Goal: Task Accomplishment & Management: Manage account settings

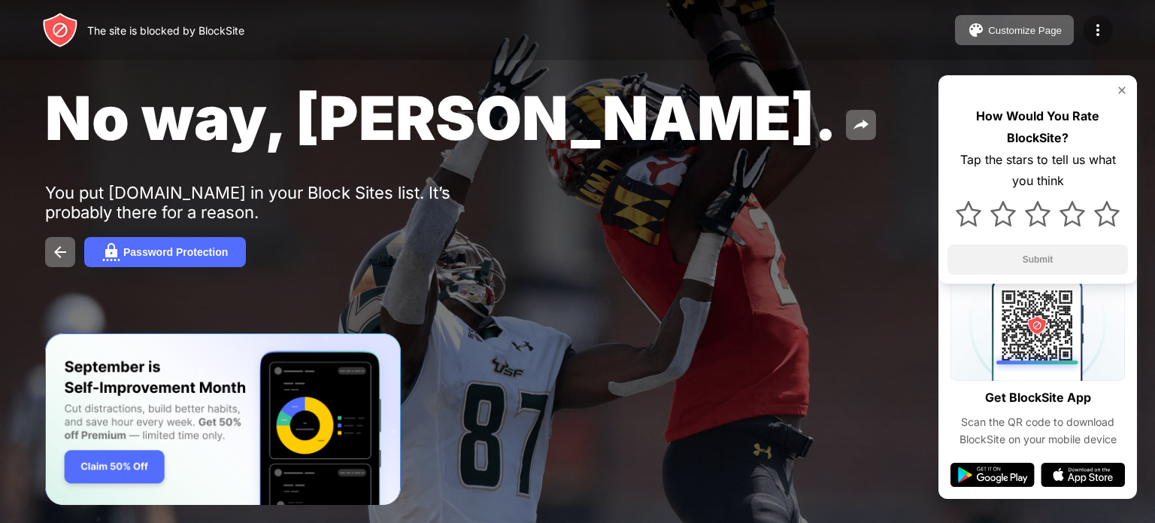
drag, startPoint x: 1084, startPoint y: 36, endPoint x: 1097, endPoint y: 30, distance: 14.1
click at [1090, 35] on div at bounding box center [1098, 30] width 30 height 30
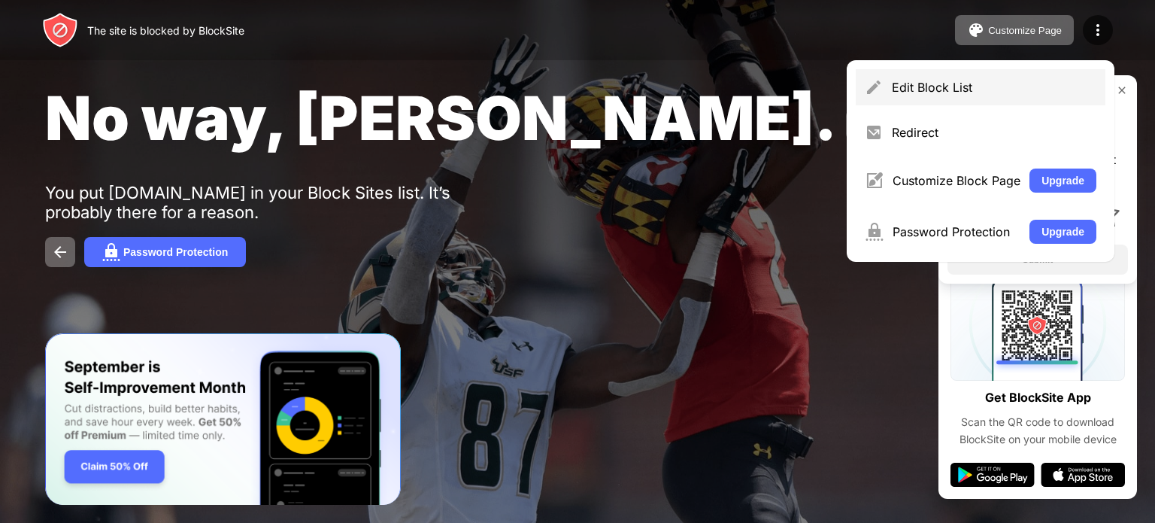
click at [999, 90] on div "Edit Block List" at bounding box center [994, 87] width 205 height 15
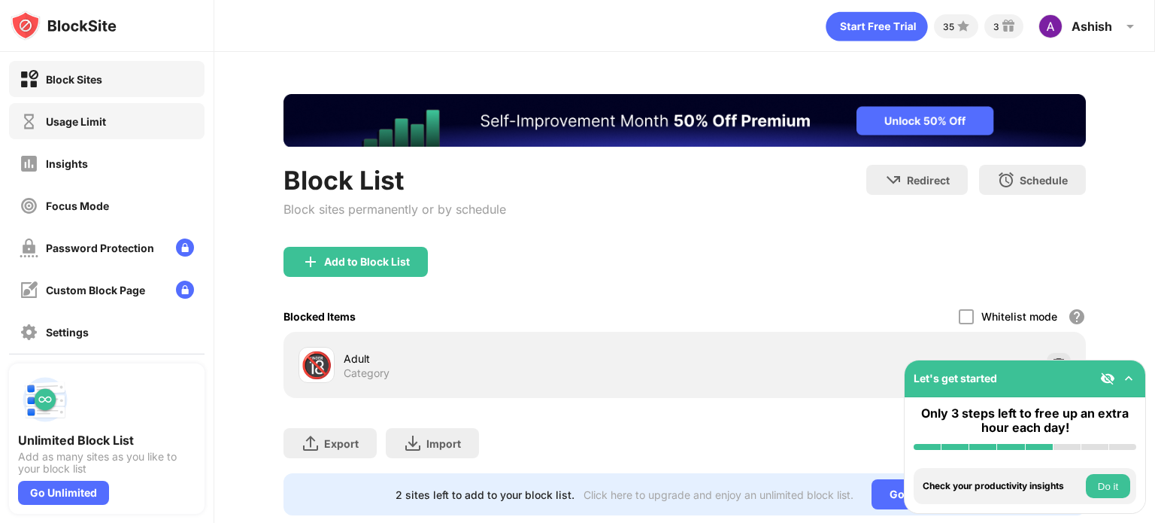
click at [106, 115] on div "Usage Limit" at bounding box center [107, 121] width 196 height 36
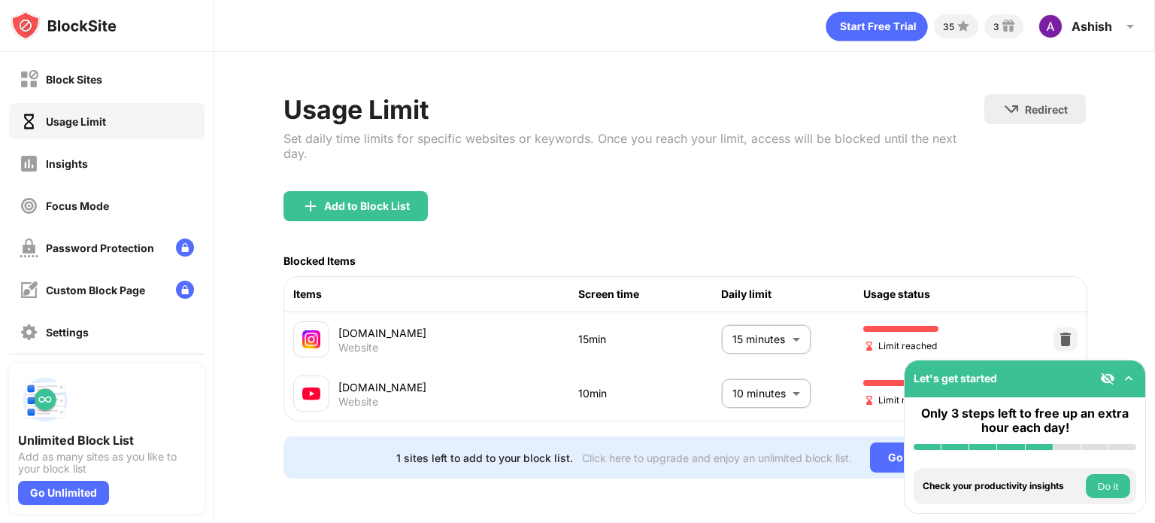
click at [750, 372] on body "Block Sites Usage Limit Insights Focus Mode Password Protection Custom Block Pa…" at bounding box center [577, 261] width 1155 height 523
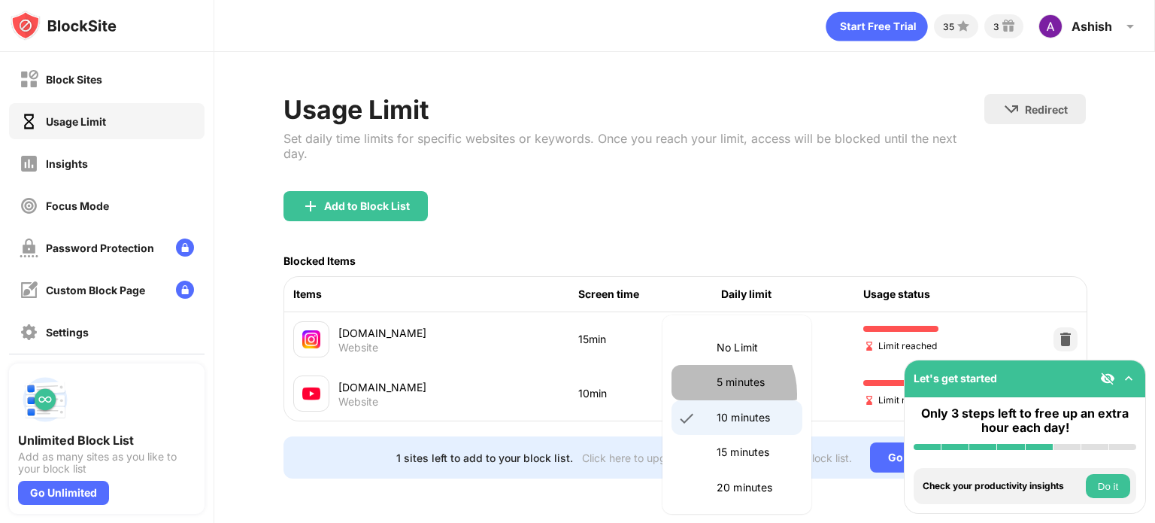
click at [715, 393] on li "5 minutes" at bounding box center [737, 382] width 131 height 35
type input "*"
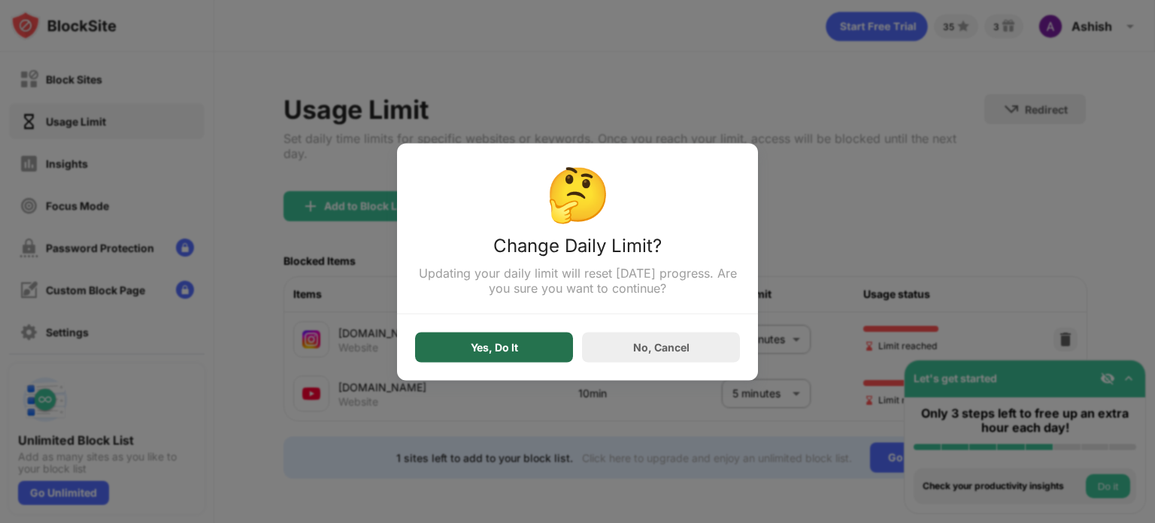
click at [421, 339] on div "Yes, Do It" at bounding box center [494, 347] width 158 height 30
